Goal: Information Seeking & Learning: Find specific fact

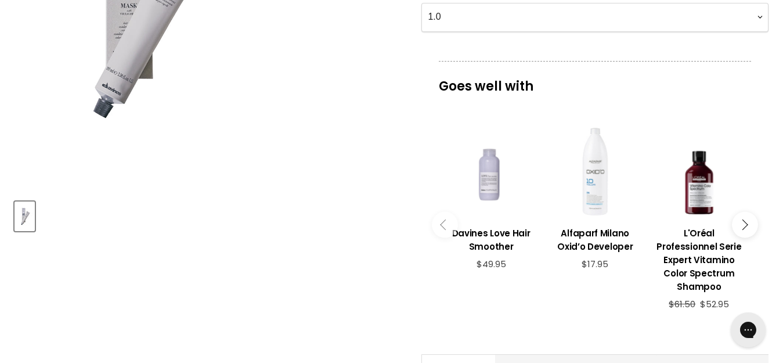
scroll to position [290, 0]
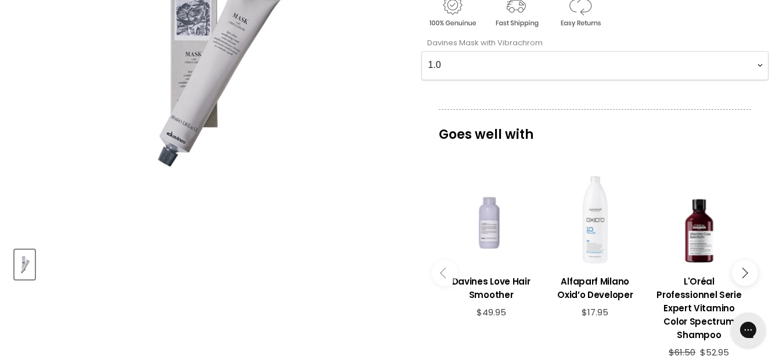
click at [467, 161] on div "imageUrl Davines Love Hair Smoother $49.95" at bounding box center [491, 252] width 104 height 187
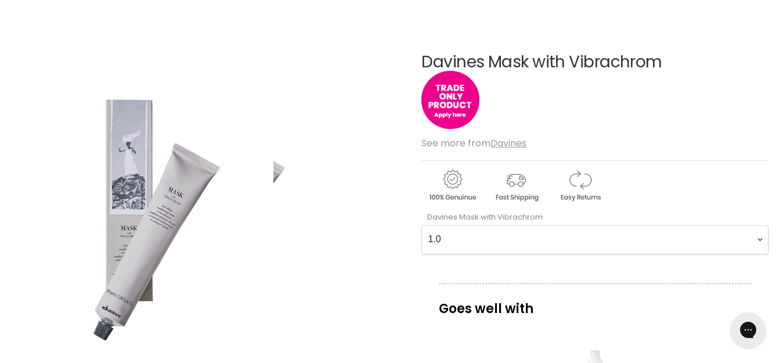
scroll to position [174, 0]
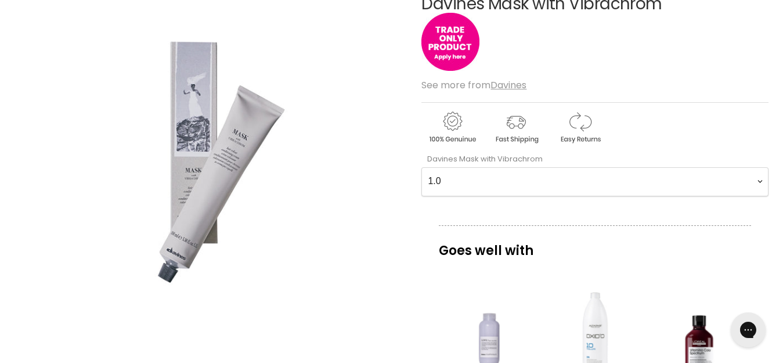
click at [757, 180] on Vibrachrom-0-0 "1.0 2.0 2.11 2.21 3.0 33.0 3.51 3.56 4 4.0 44.0 4.06 4.1 4.14 4.18 4.22 4.35 4.…" at bounding box center [594, 181] width 347 height 29
select Vibrachrom-0-0 "6.0"
click at [421, 167] on Vibrachrom-0-0 "1.0 2.0 2.11 2.21 3.0 33.0 3.51 3.56 4 4.0 44.0 4.06 4.1 4.14 4.18 4.22 4.35 4.…" at bounding box center [594, 181] width 347 height 29
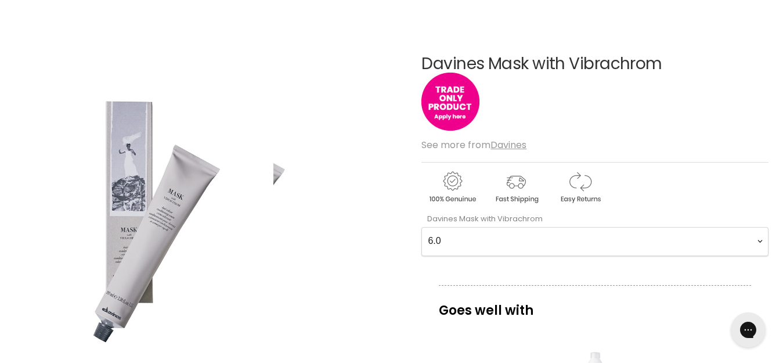
scroll to position [0, 0]
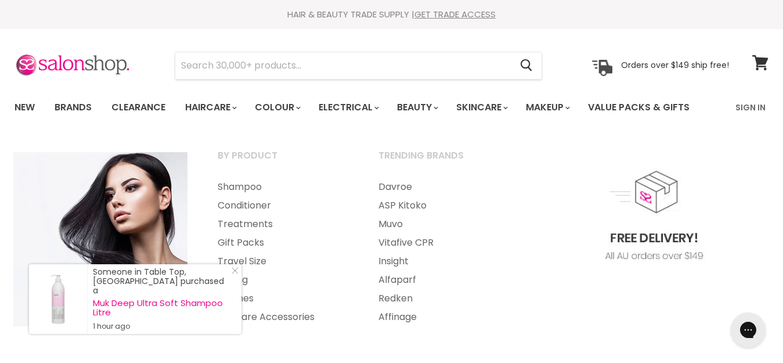
click at [57, 154] on img "Main menu" at bounding box center [100, 239] width 174 height 174
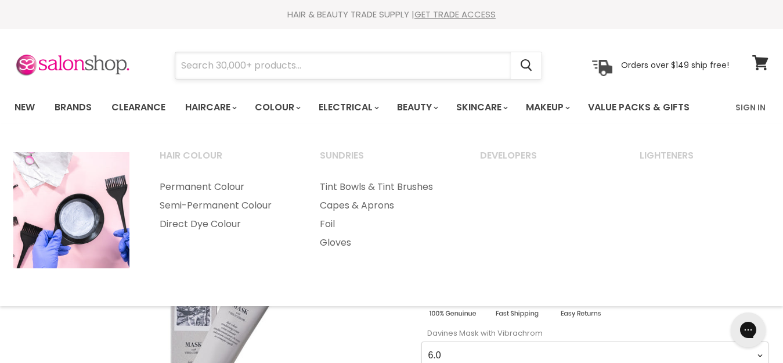
drag, startPoint x: 243, startPoint y: 63, endPoint x: 246, endPoint y: 58, distance: 6.3
click at [243, 61] on input "Search" at bounding box center [342, 65] width 335 height 27
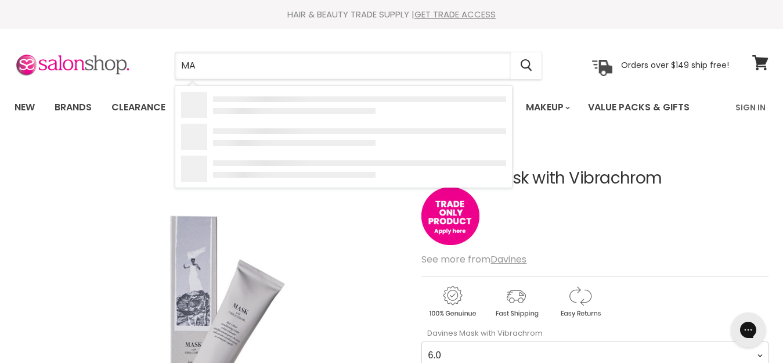
type input "M"
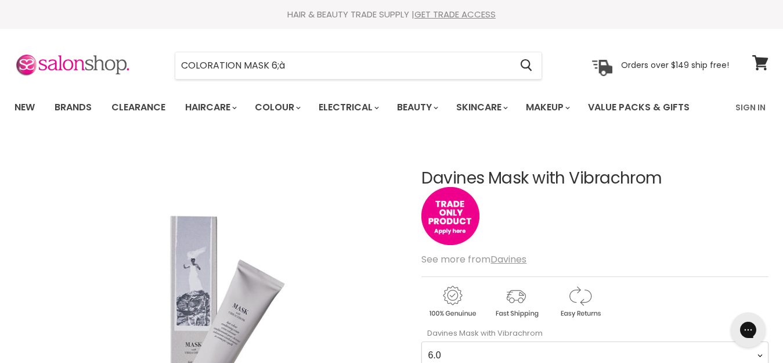
click at [534, 171] on h1 "Davines Mask with Vibrachrom" at bounding box center [594, 178] width 347 height 18
click at [545, 180] on h1 "Davines Mask with Vibrachrom" at bounding box center [594, 178] width 347 height 18
click at [351, 66] on input "COLORATION MASK 6;à" at bounding box center [342, 65] width 335 height 27
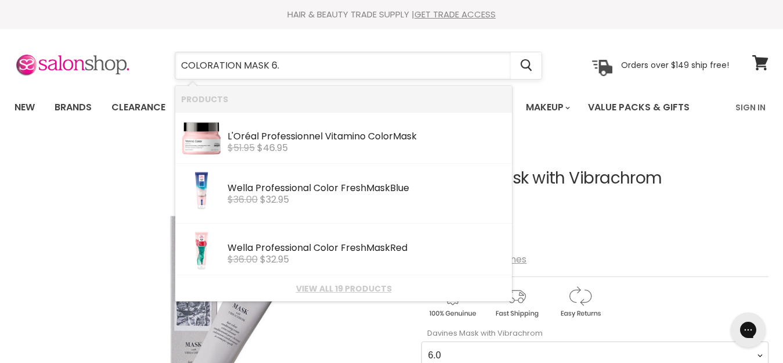
type input "COLORATION MASK 6.0"
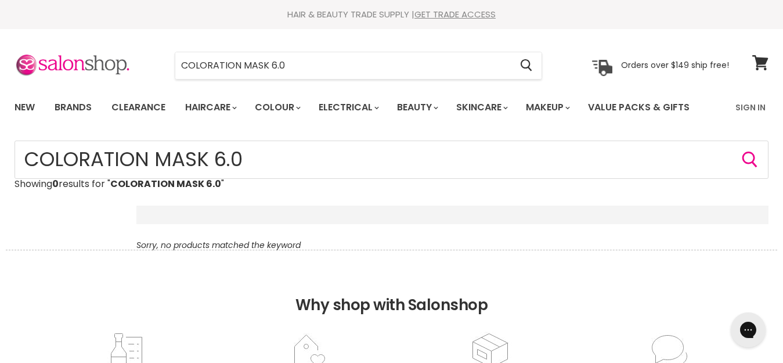
click at [215, 185] on strong "COLORATION MASK 6.0" at bounding box center [165, 183] width 111 height 13
